Goal: Task Accomplishment & Management: Manage account settings

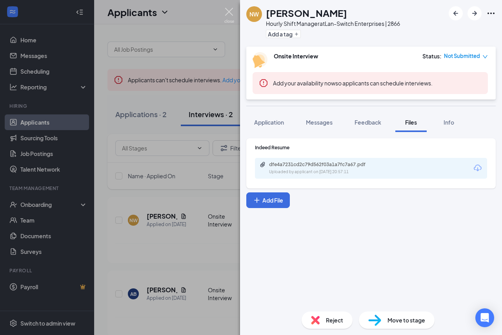
click at [233, 9] on img at bounding box center [229, 15] width 10 height 15
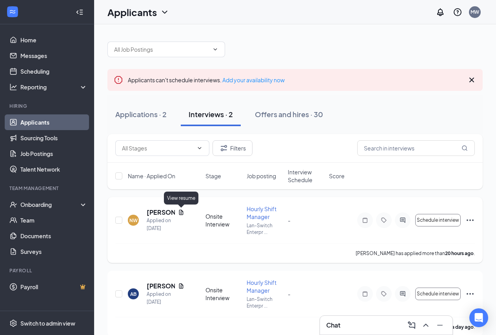
click at [180, 214] on icon "Document" at bounding box center [181, 212] width 4 height 5
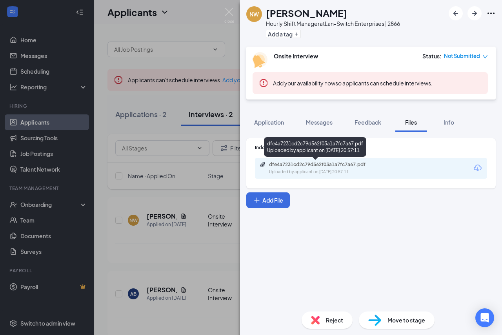
click at [299, 167] on div "dfe4a7231cd2c79d562f03a1a7fc7a67.pdf" at bounding box center [324, 165] width 110 height 6
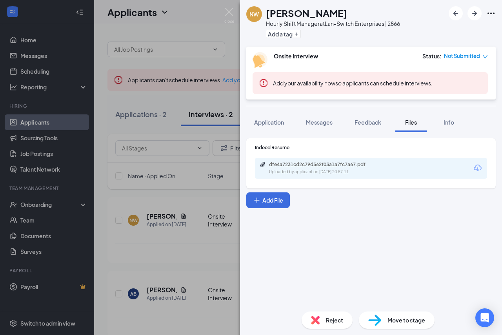
click at [239, 7] on div "NW [PERSON_NAME] Hourly Shift Manager at Lan-Switch Enterprises | 2866 Add a ta…" at bounding box center [251, 167] width 502 height 335
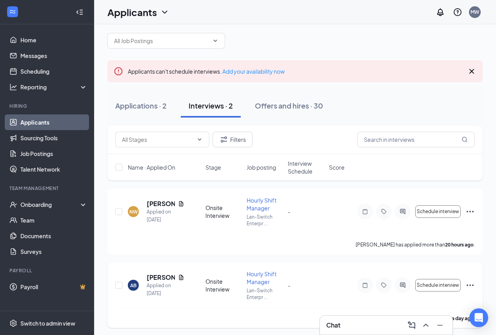
scroll to position [11, 0]
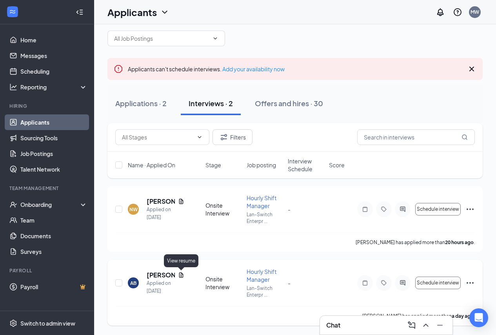
click at [182, 275] on icon "Document" at bounding box center [181, 275] width 4 height 5
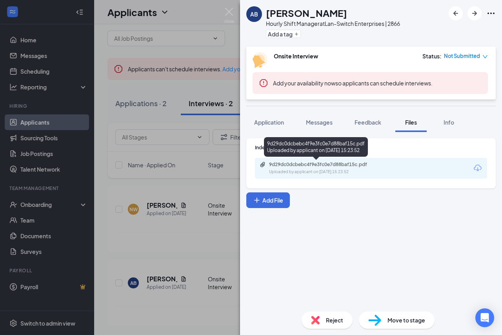
click at [301, 169] on div "Uploaded by applicant on [DATE] 15:23:52" at bounding box center [328, 172] width 118 height 6
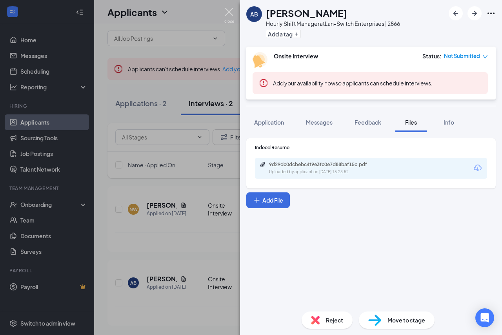
click at [229, 15] on img at bounding box center [229, 15] width 10 height 15
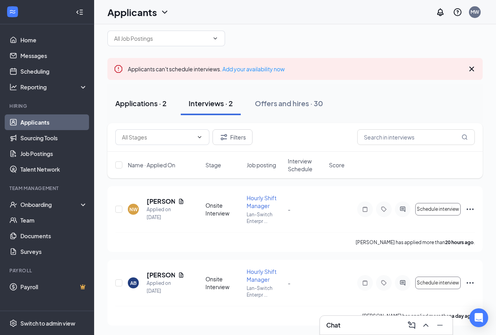
click at [137, 102] on div "Applications · 2" at bounding box center [140, 103] width 51 height 10
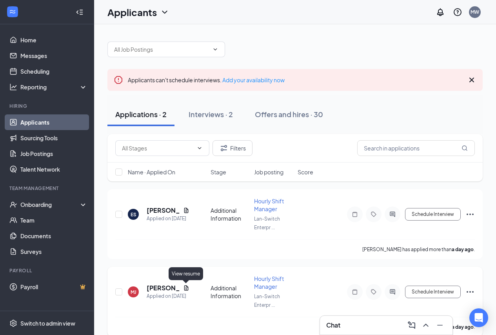
click at [184, 288] on icon "Document" at bounding box center [186, 288] width 6 height 6
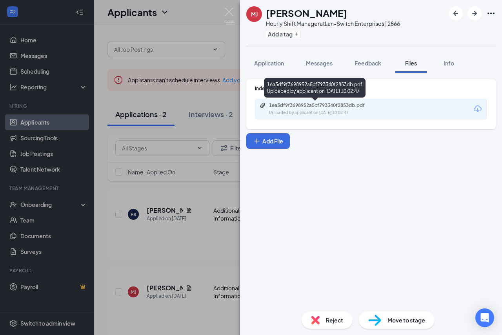
click at [289, 98] on div "1ea3df9f3698952a5cf793340f2853db.pdf Uploaded by applicant on [DATE] 10:02:47" at bounding box center [315, 89] width 102 height 23
click at [286, 110] on div "Uploaded by applicant on [DATE] 10:02:47" at bounding box center [328, 113] width 118 height 6
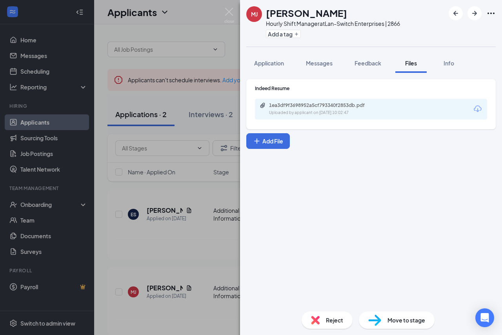
drag, startPoint x: 199, startPoint y: 249, endPoint x: 199, endPoint y: 264, distance: 14.9
click at [199, 251] on div "[PERSON_NAME] Hourly Shift Manager at Lan-Switch Enterprises | 2866 Add a tag A…" at bounding box center [251, 167] width 502 height 335
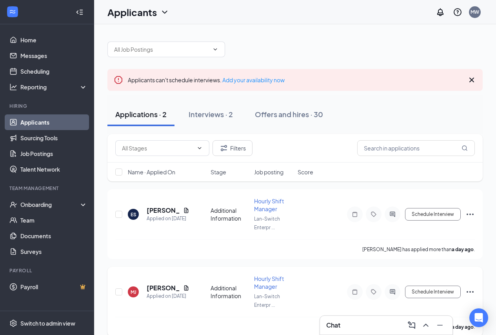
click at [473, 293] on icon "Ellipses" at bounding box center [470, 292] width 7 height 2
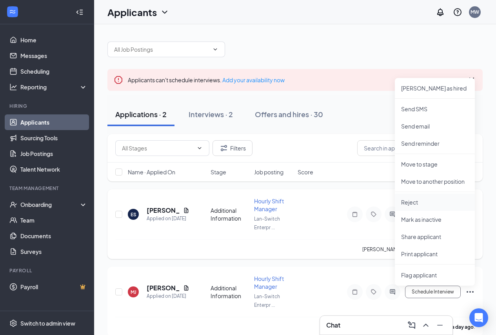
click at [408, 201] on p "Reject" at bounding box center [434, 202] width 67 height 8
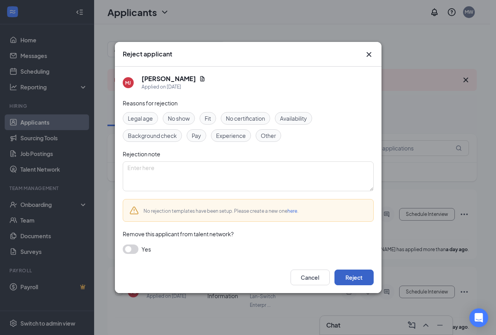
click at [351, 279] on button "Reject" at bounding box center [354, 278] width 39 height 16
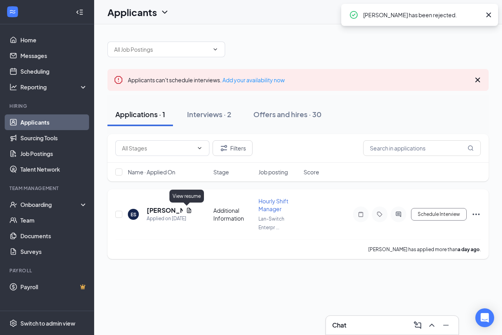
click at [186, 210] on icon "Document" at bounding box center [189, 210] width 6 height 6
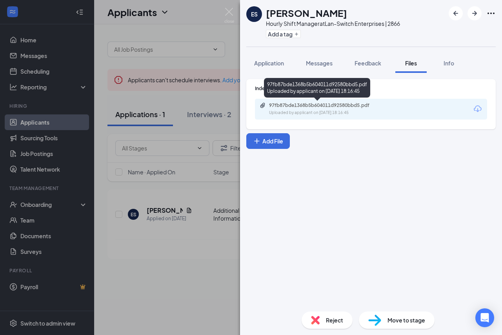
click at [332, 110] on div "Uploaded by applicant on [DATE] 18:16:45" at bounding box center [328, 113] width 118 height 6
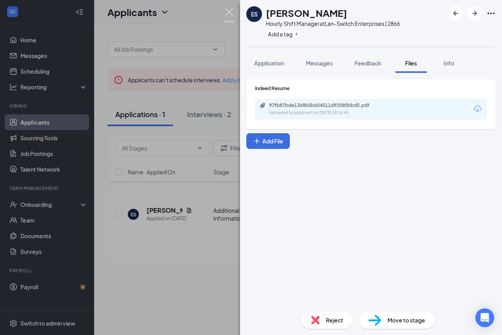
click at [232, 14] on img at bounding box center [229, 15] width 10 height 15
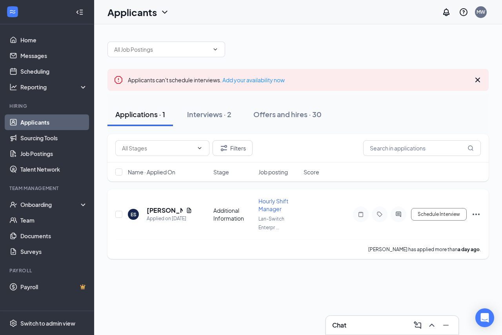
click at [480, 218] on icon "Ellipses" at bounding box center [475, 214] width 9 height 9
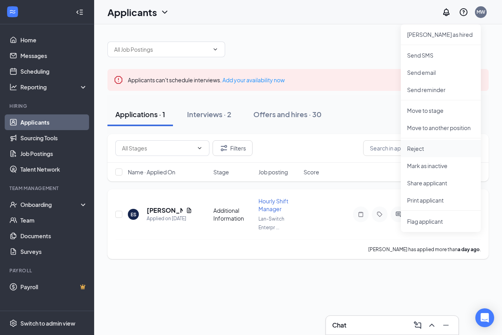
click at [423, 147] on p "Reject" at bounding box center [440, 149] width 67 height 8
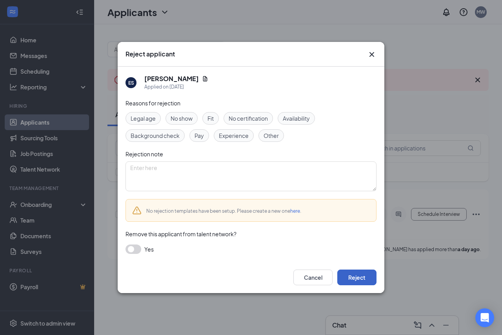
click at [351, 276] on button "Reject" at bounding box center [356, 278] width 39 height 16
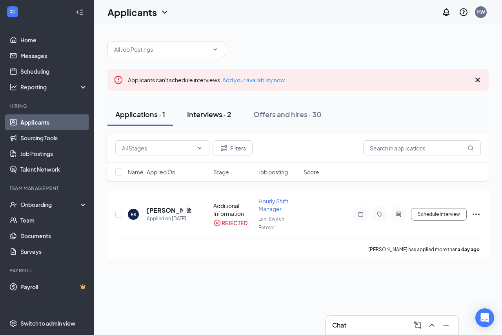
click at [209, 116] on div "Interviews · 2" at bounding box center [209, 114] width 44 height 10
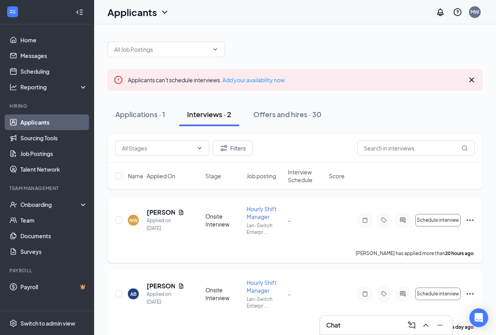
click at [474, 222] on icon "Ellipses" at bounding box center [470, 220] width 9 height 9
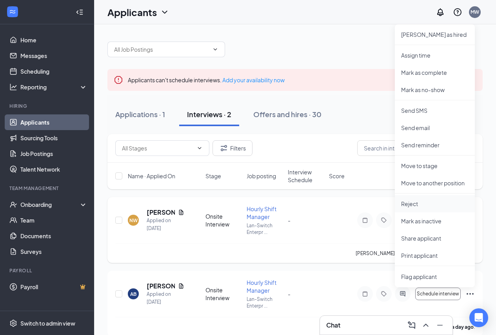
click at [418, 206] on p "Reject" at bounding box center [434, 204] width 67 height 8
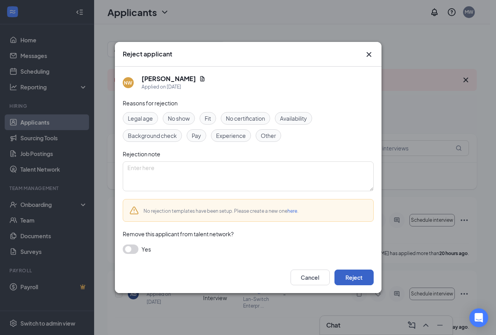
click at [368, 276] on button "Reject" at bounding box center [354, 278] width 39 height 16
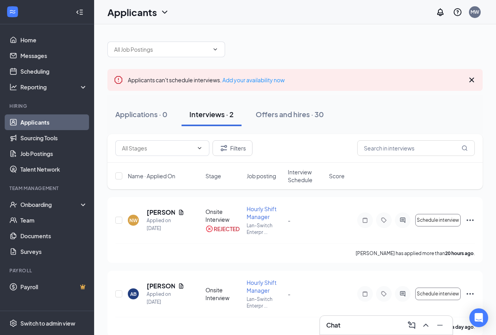
click at [333, 266] on div "NW [PERSON_NAME] Applied on [DATE] Onsite Interview REJECTED Hourly Shift Manag…" at bounding box center [294, 267] width 375 height 140
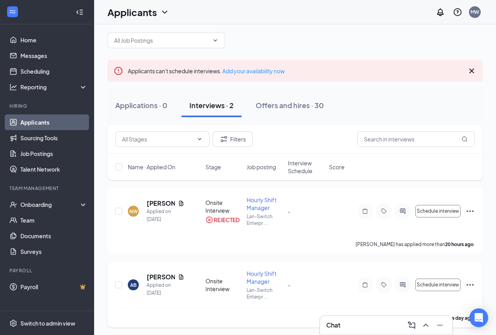
scroll to position [11, 0]
